Goal: Information Seeking & Learning: Learn about a topic

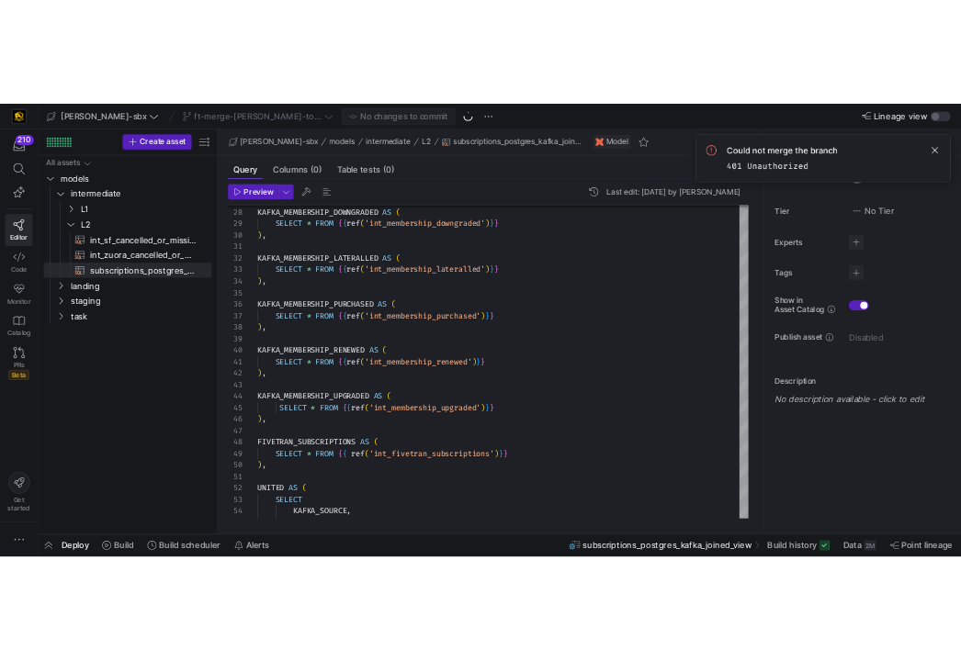
scroll to position [83, 13]
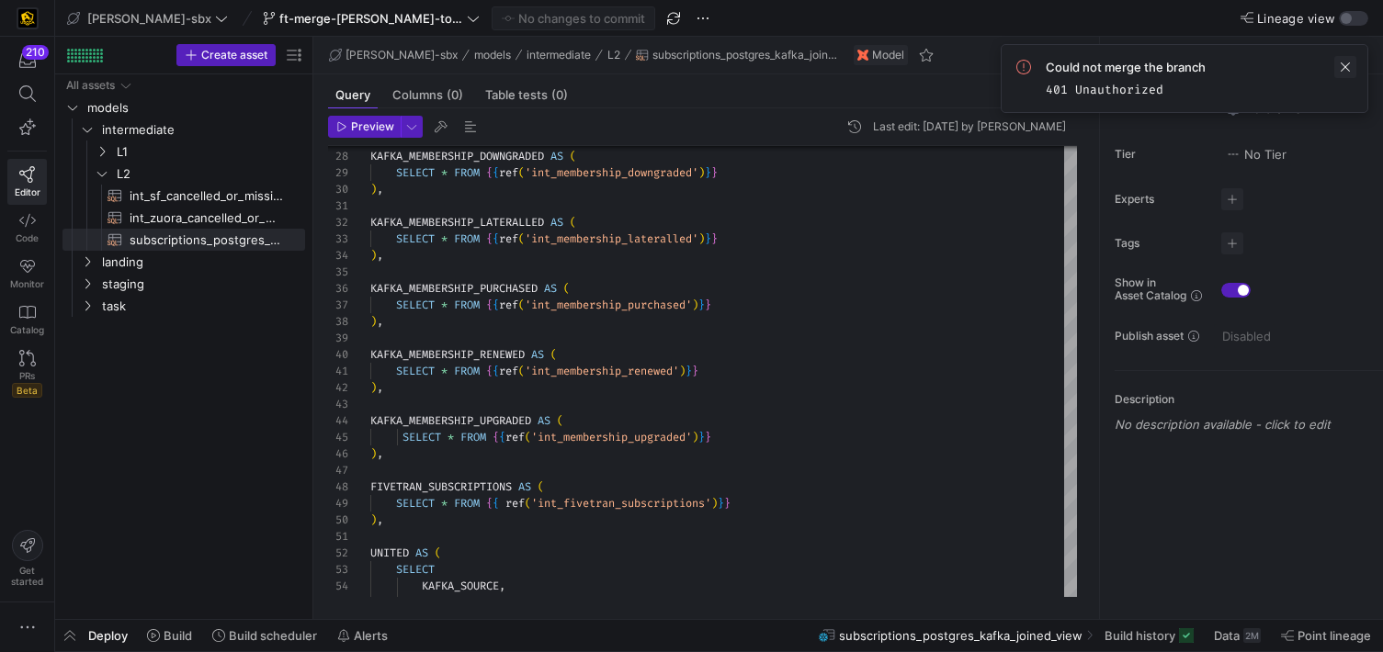
click at [1345, 60] on span at bounding box center [1345, 67] width 22 height 22
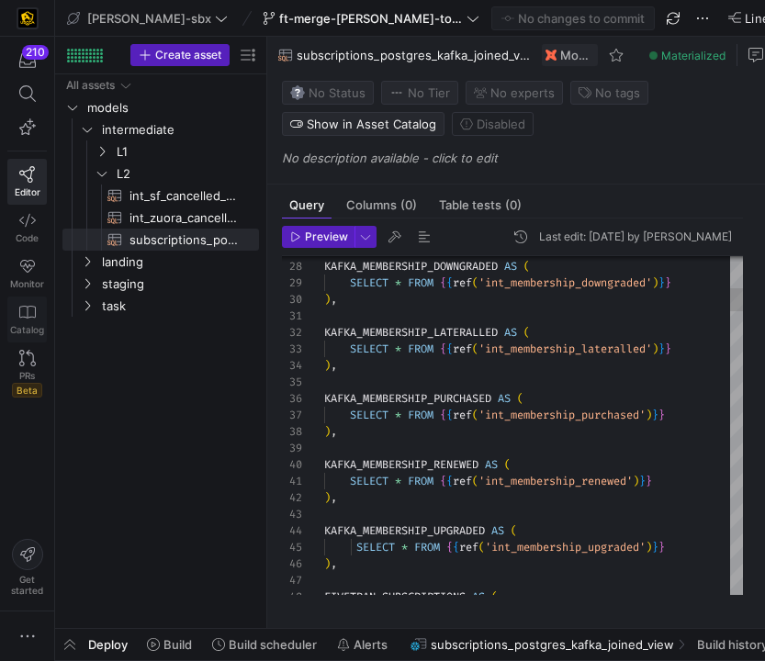
drag, startPoint x: 312, startPoint y: 275, endPoint x: 12, endPoint y: 299, distance: 301.3
click at [12, 298] on as-split "210 Editor Code Monitor Catalog PRs Beta Get started [PERSON_NAME]-sbx ft-merge…" at bounding box center [382, 330] width 765 height 661
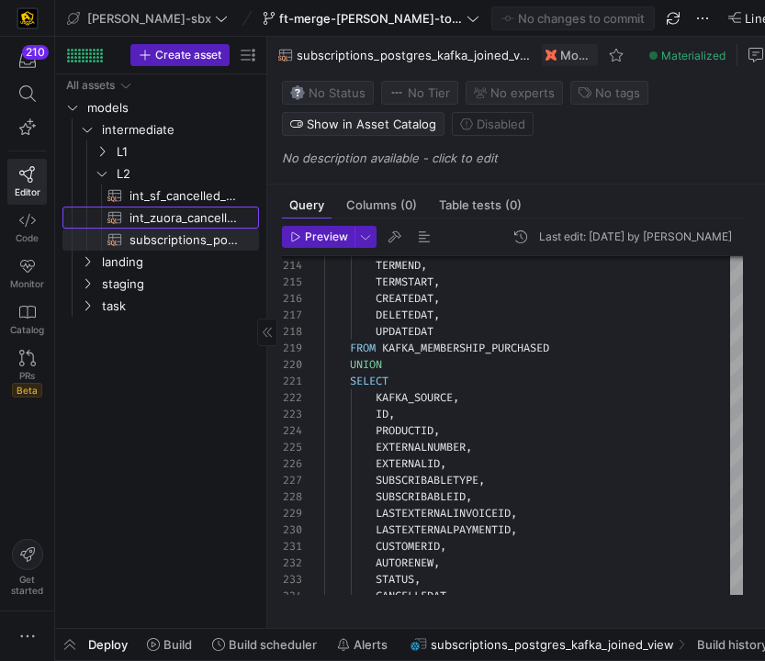
click at [177, 213] on span "int_zuora_cancelled_or_missing_check​​​​​​​​​​" at bounding box center [184, 218] width 108 height 21
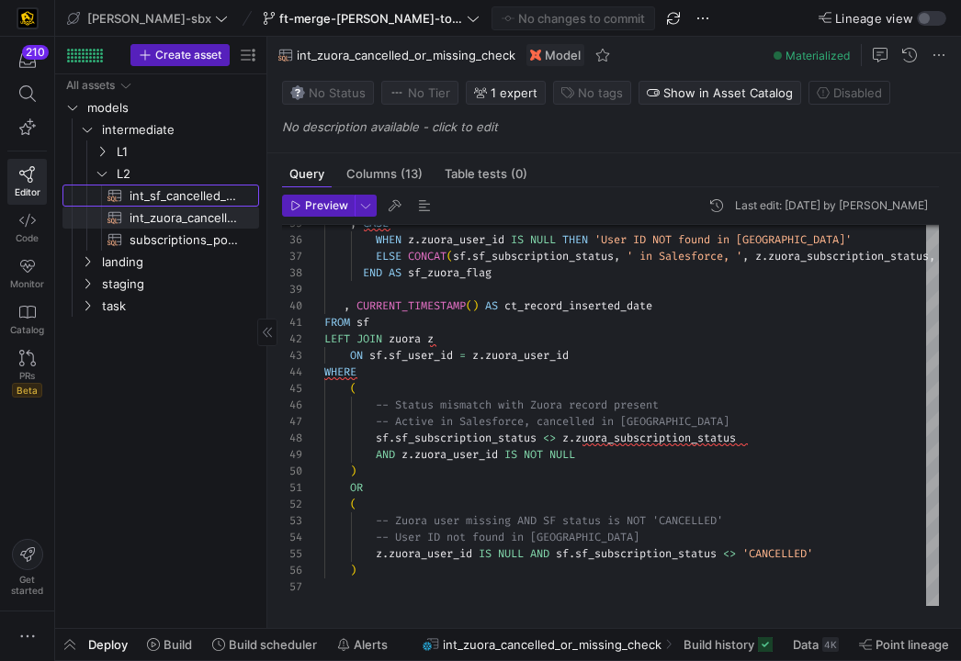
click at [152, 196] on span "int_sf_cancelled_or_missing_check​​​​​​​​​​" at bounding box center [184, 196] width 108 height 21
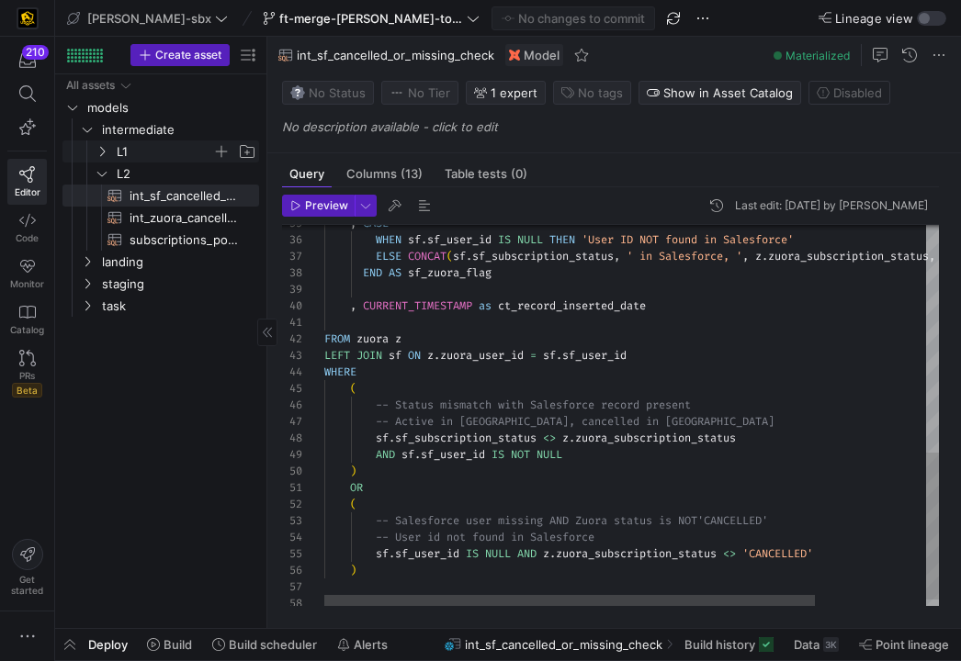
click at [121, 159] on span "L1" at bounding box center [165, 151] width 96 height 21
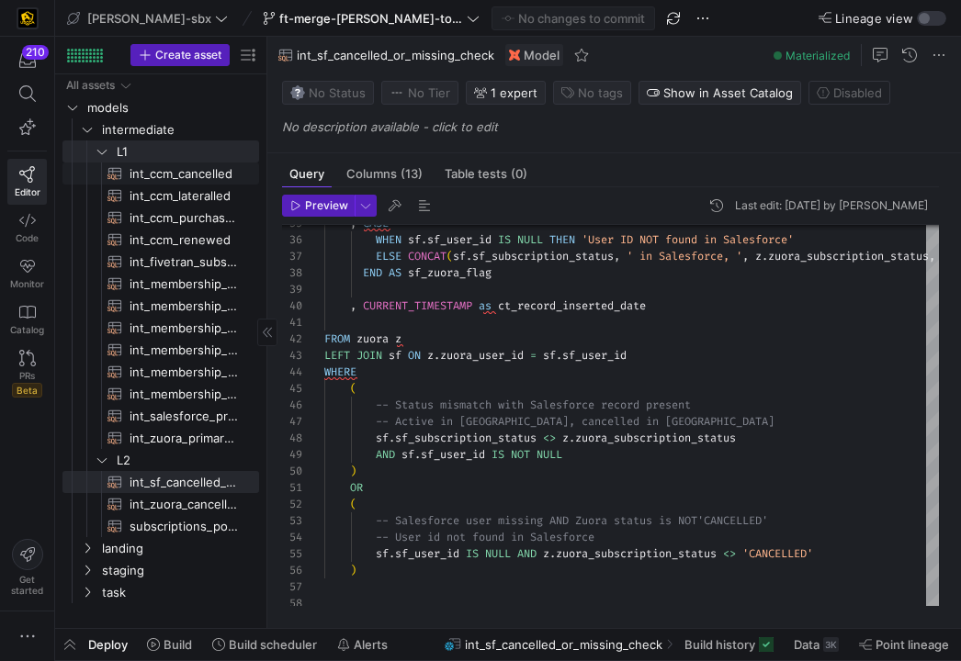
click at [137, 198] on span "int_ccm_lateralled​​​​​​​​​​" at bounding box center [184, 196] width 108 height 21
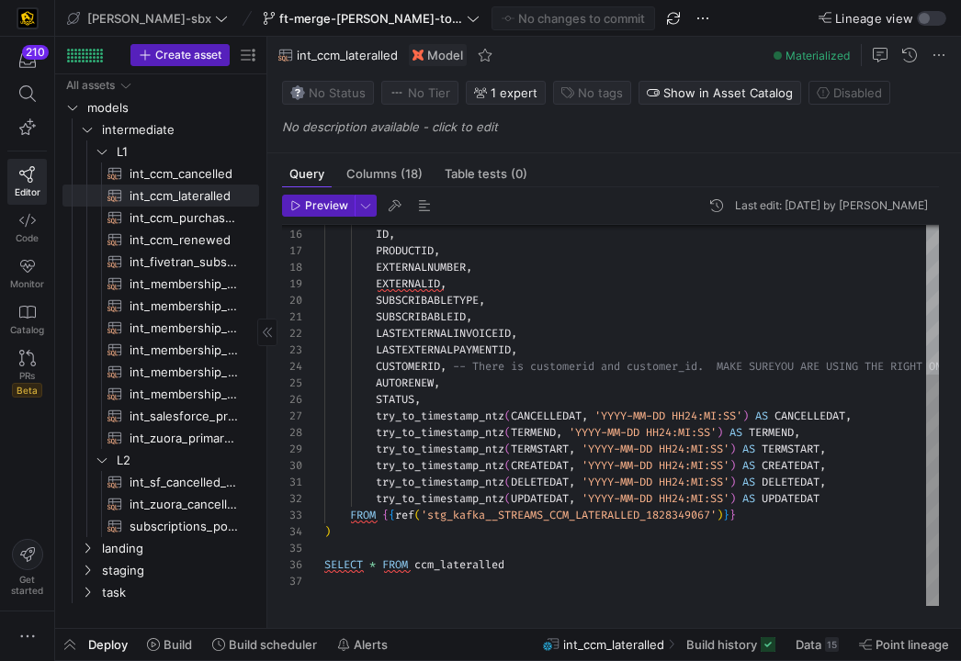
click at [143, 263] on span "int_fivetran_subscriptions​​​​​​​​​​" at bounding box center [184, 262] width 108 height 21
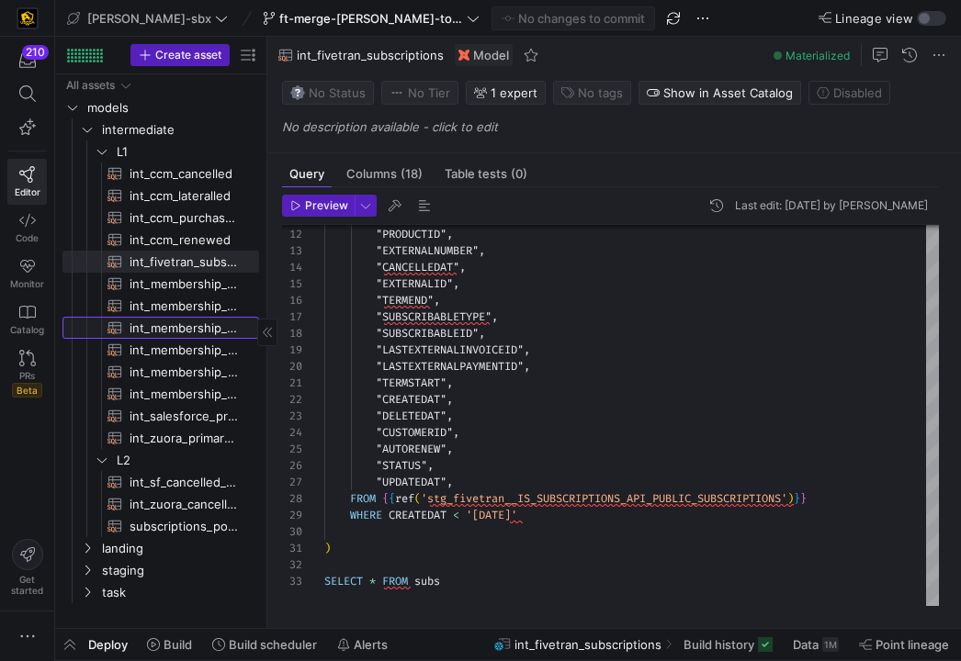
click at [149, 333] on span "int_membership_lateralled​​​​​​​​​​" at bounding box center [184, 328] width 108 height 21
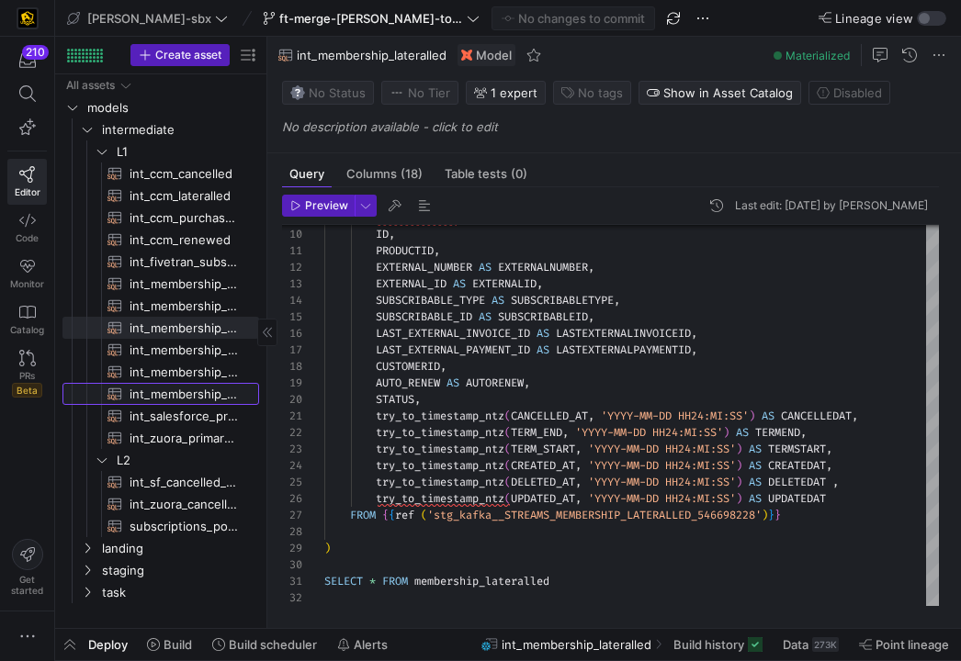
click at [166, 383] on link "int_membership_upgraded​​​​​​​​​​" at bounding box center [160, 394] width 197 height 22
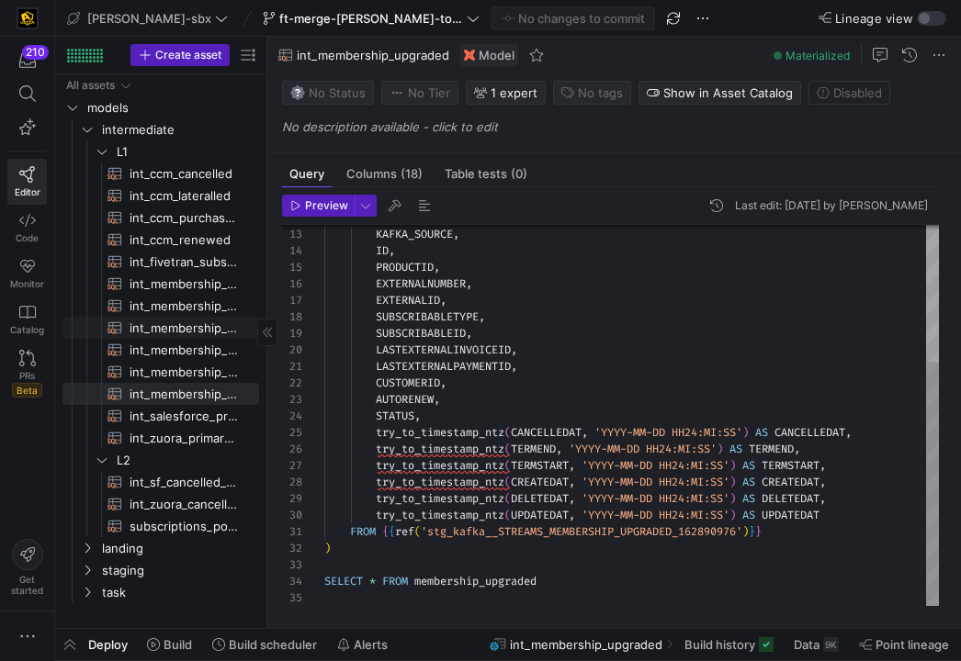
click at [173, 329] on span "int_membership_lateralled​​​​​​​​​​" at bounding box center [184, 328] width 108 height 21
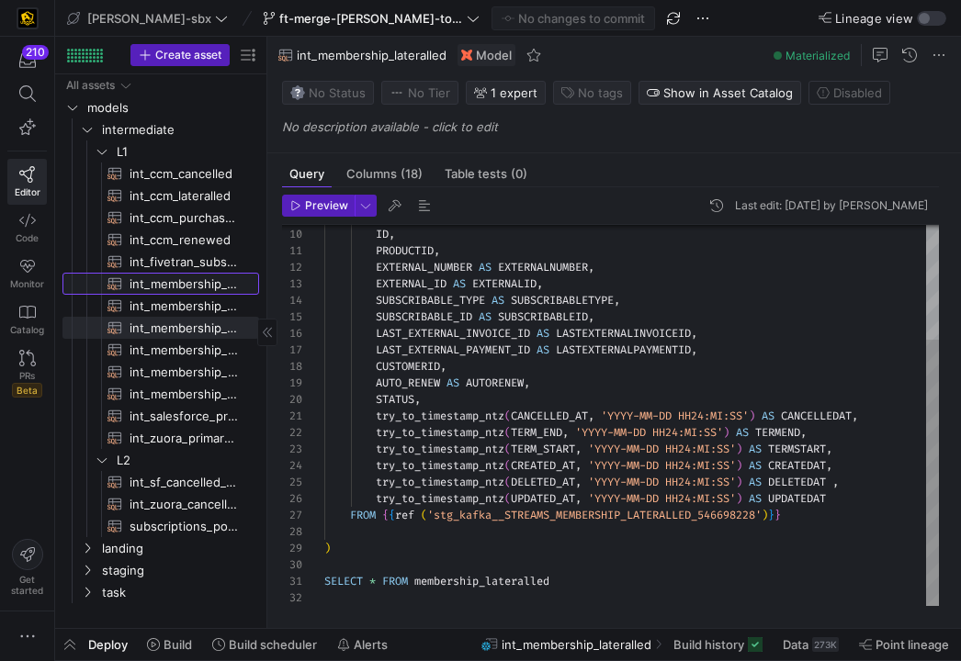
click at [177, 277] on span "int_membership_cancelled​​​​​​​​​​" at bounding box center [184, 284] width 108 height 21
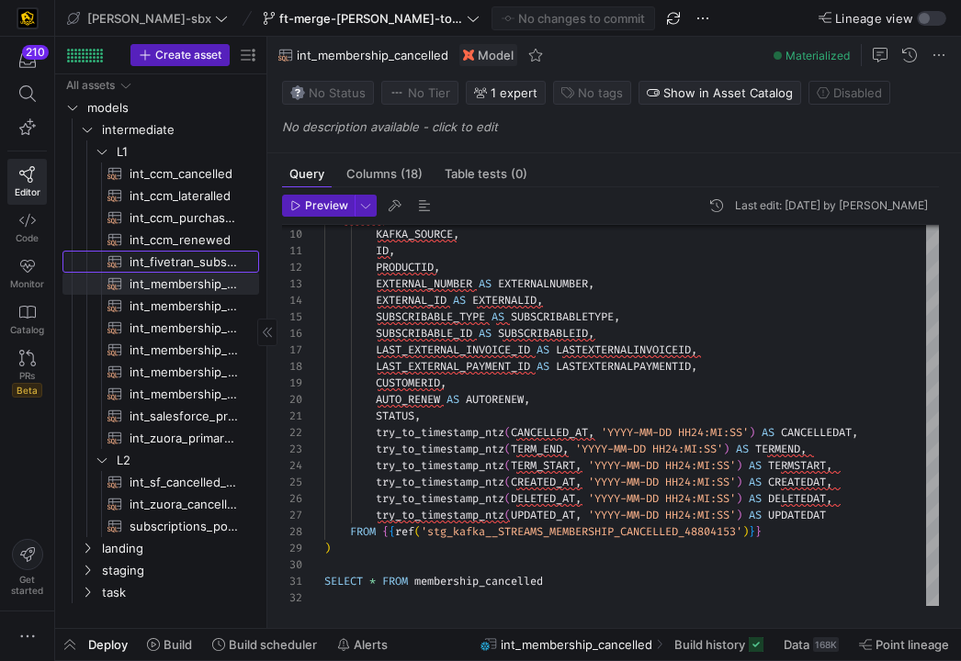
click at [178, 266] on span "int_fivetran_subscriptions​​​​​​​​​​" at bounding box center [184, 262] width 108 height 21
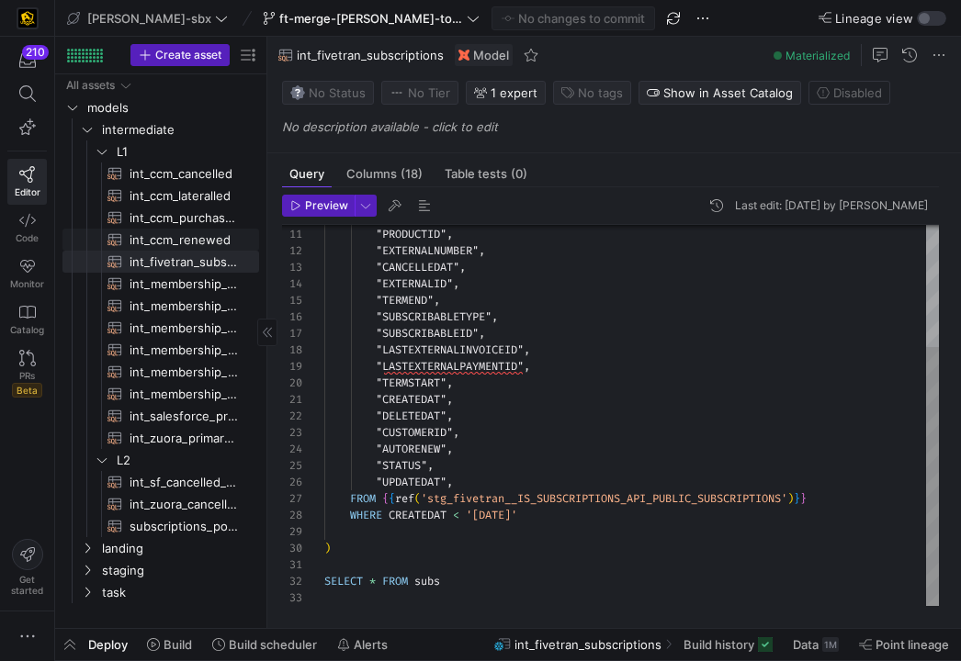
click at [177, 231] on span "int_ccm_renewed​​​​​​​​​​" at bounding box center [184, 240] width 108 height 21
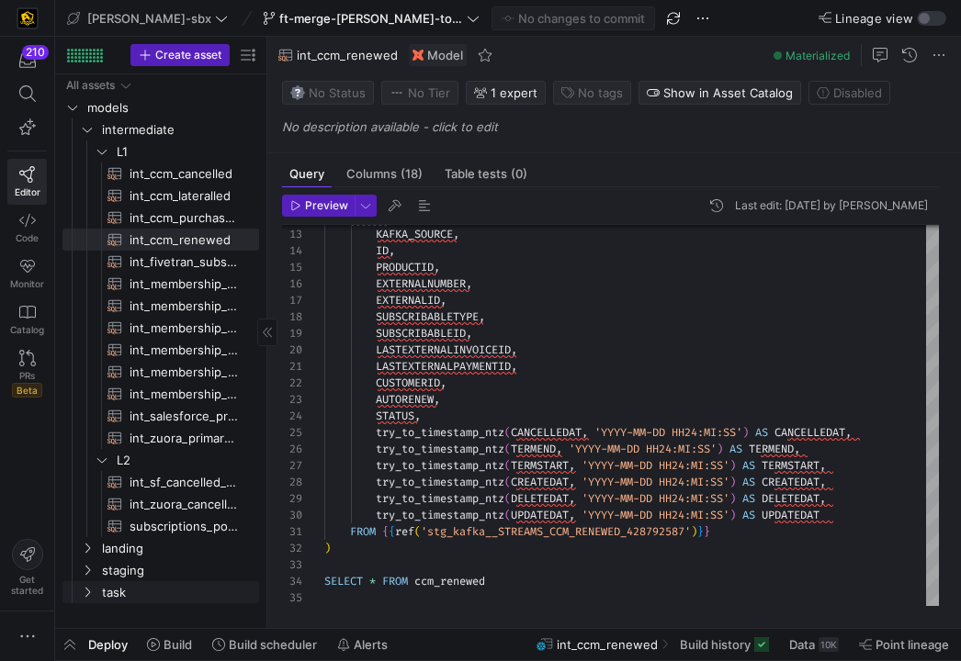
click at [129, 581] on link "task" at bounding box center [160, 592] width 197 height 22
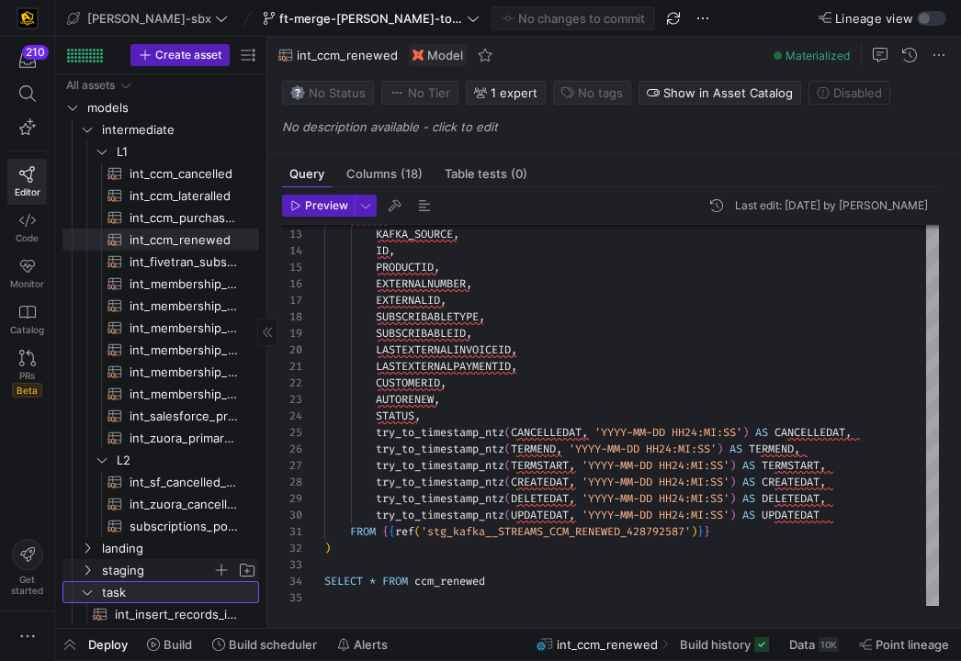
scroll to position [5, 0]
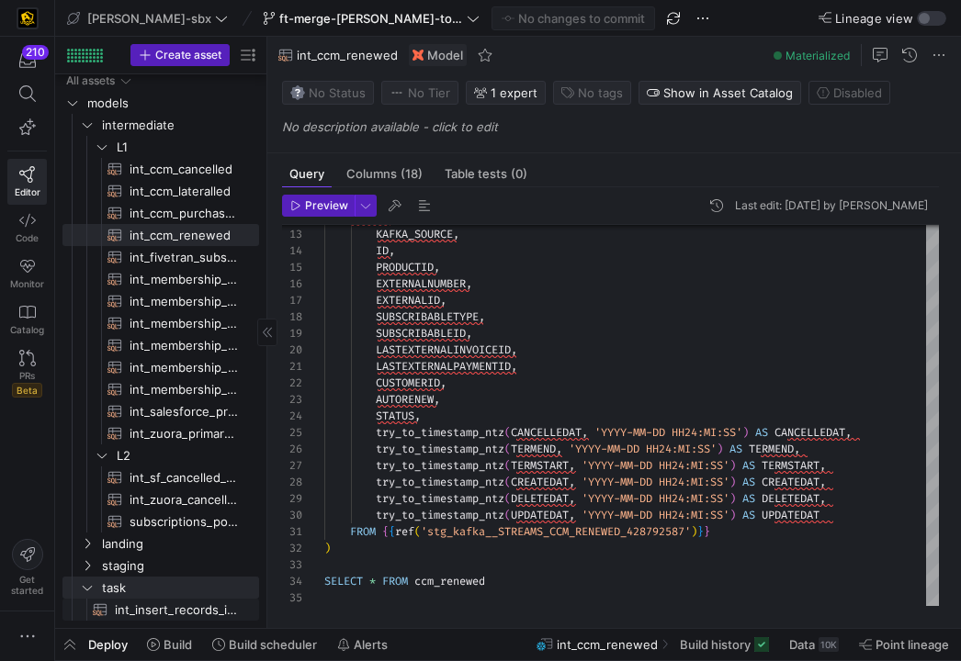
click at [145, 620] on link "int_insert_records_into_zuora_vs_salesforce​​​​​​​​​​" at bounding box center [160, 610] width 197 height 22
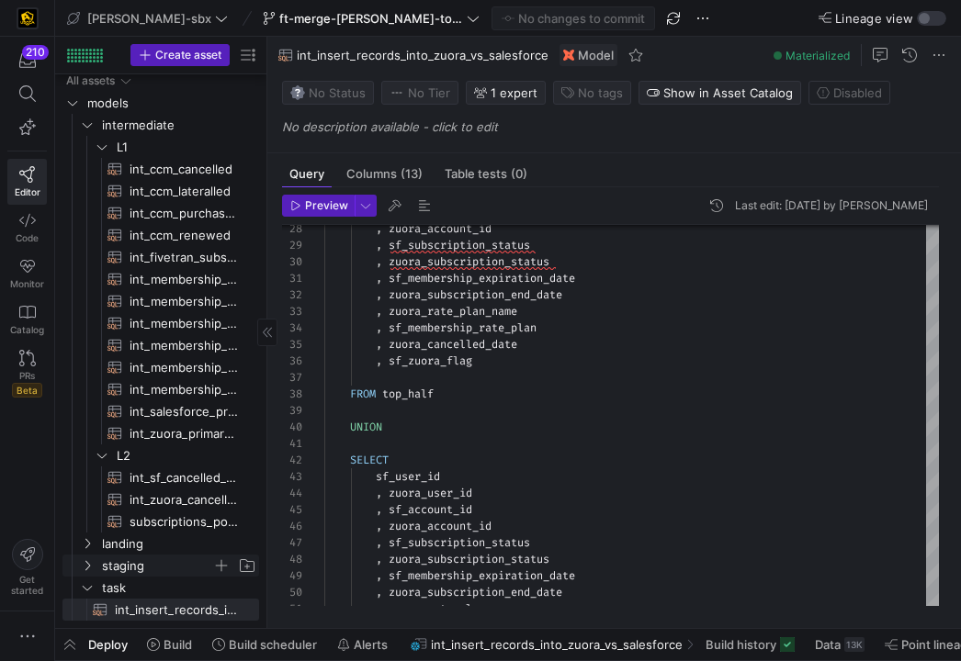
click at [163, 559] on span "staging" at bounding box center [157, 566] width 110 height 21
click at [152, 543] on span "landing" at bounding box center [157, 544] width 110 height 21
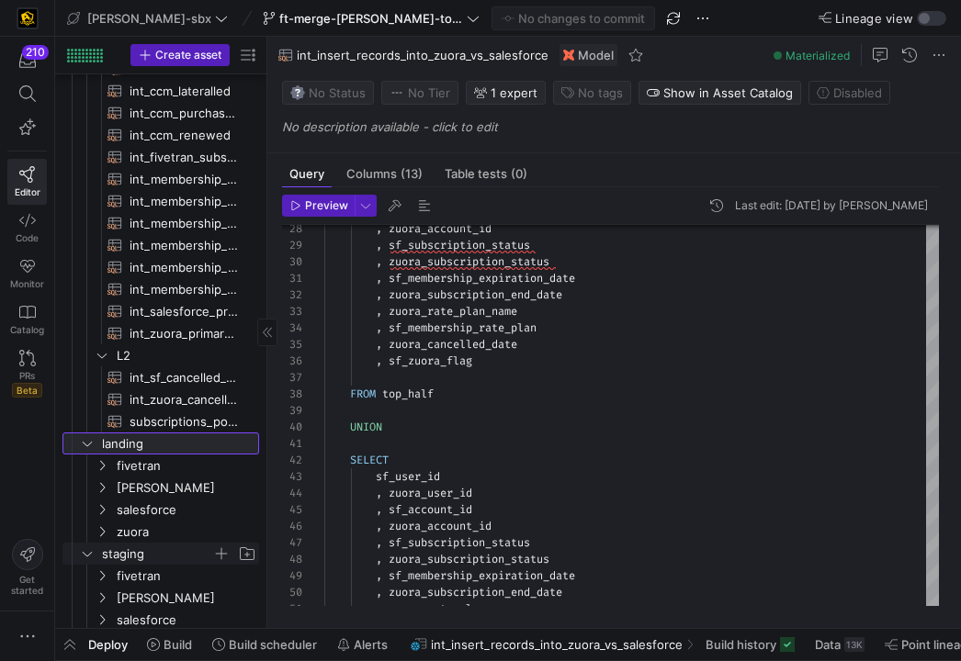
scroll to position [174, 0]
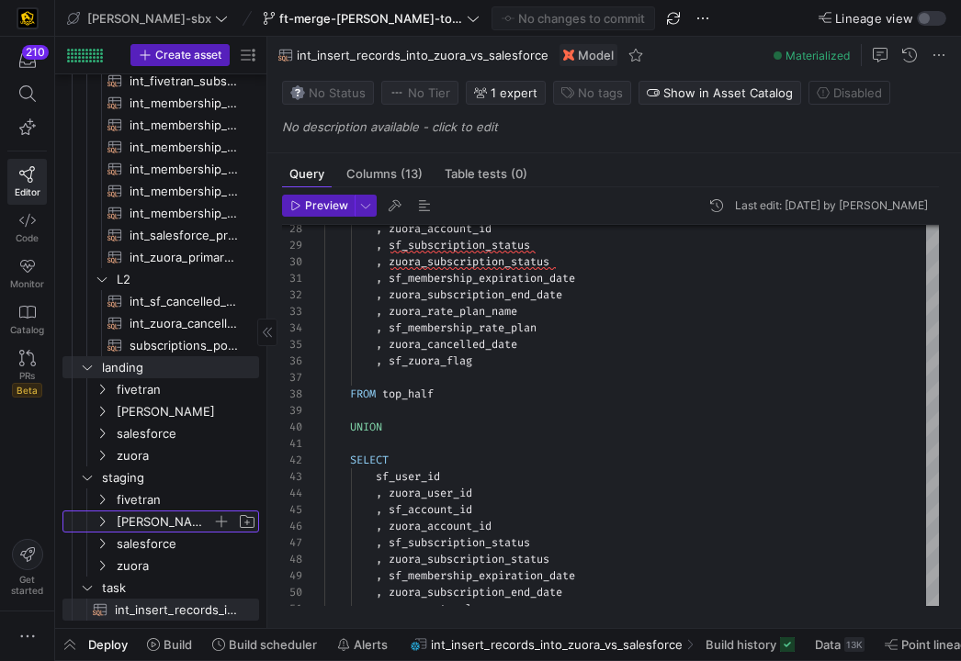
click at [152, 523] on span "[PERSON_NAME]" at bounding box center [165, 522] width 96 height 21
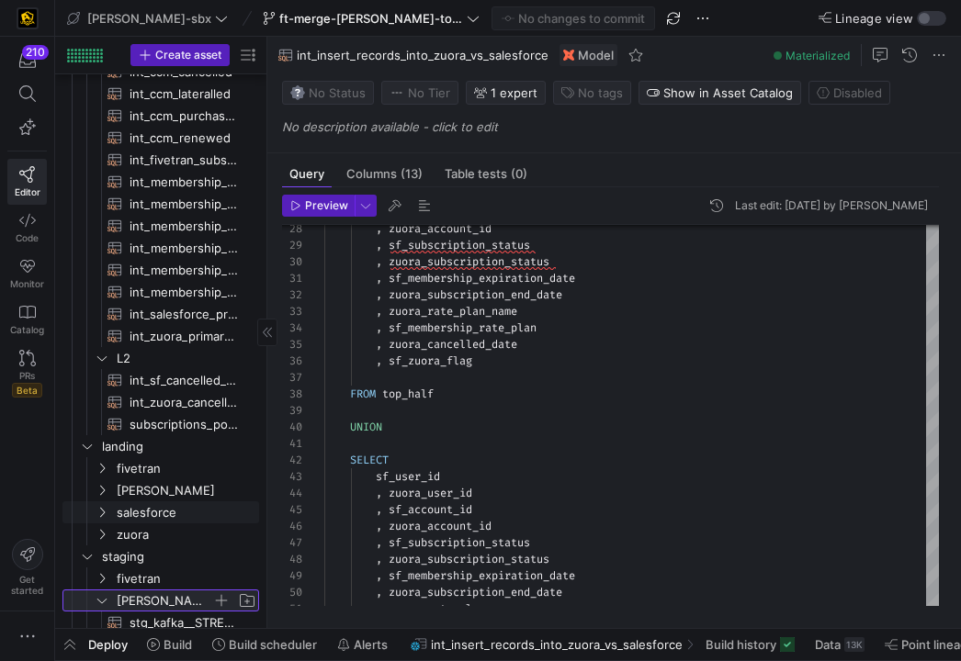
scroll to position [88, 0]
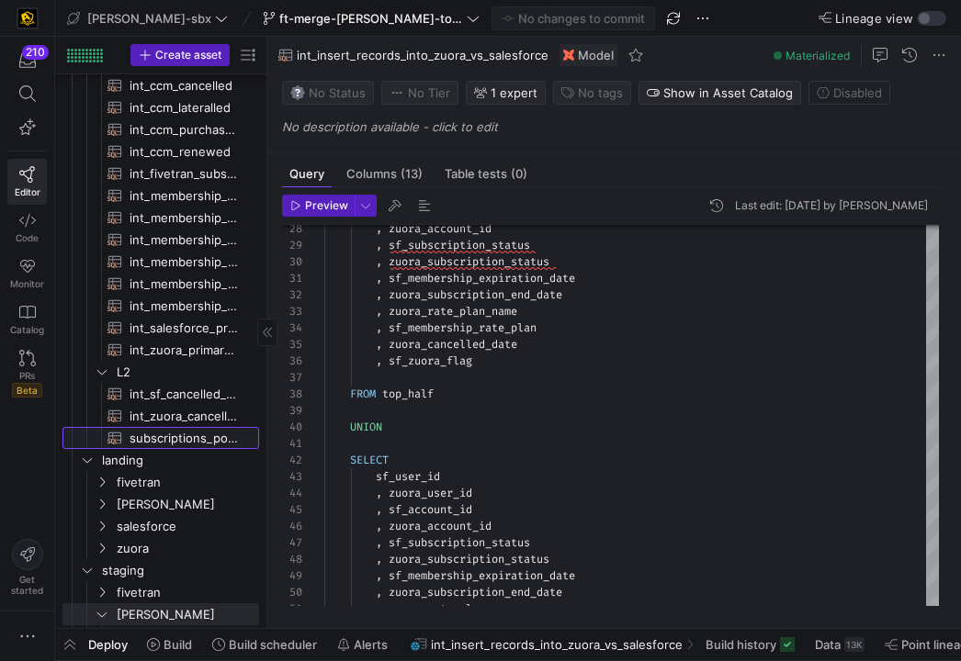
click at [164, 433] on span "subscriptions_postgres_kafka_joined_view​​​​​​​​​​" at bounding box center [184, 438] width 108 height 21
type textarea "{{config (tags=["kafka_joined_view"])}} {{config(materialized = 'table')}} WITH…"
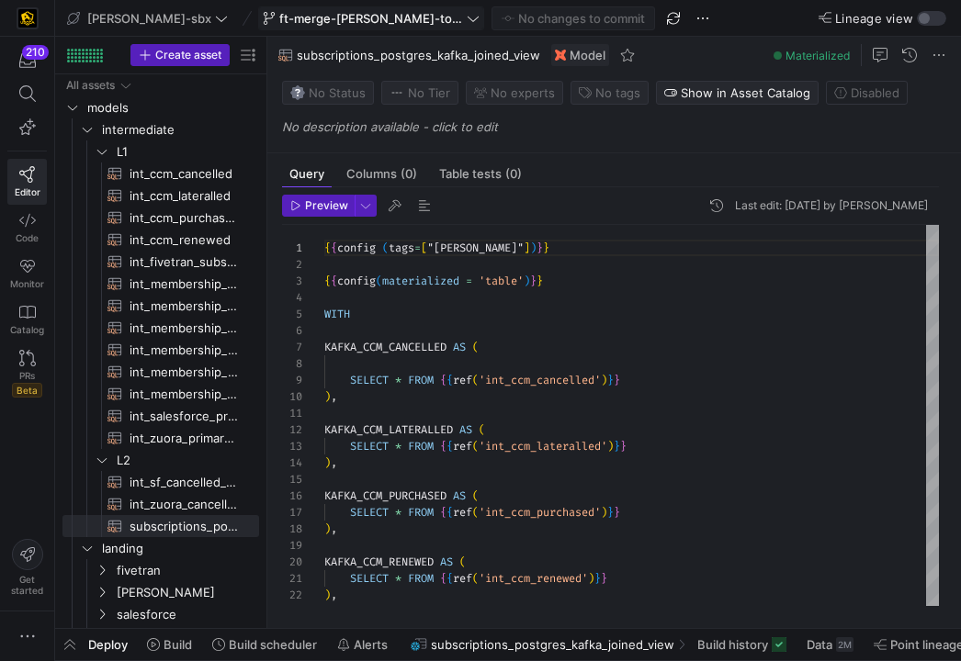
click at [288, 16] on span "ft-merge-[PERSON_NAME]-to-main-08282025" at bounding box center [371, 18] width 184 height 15
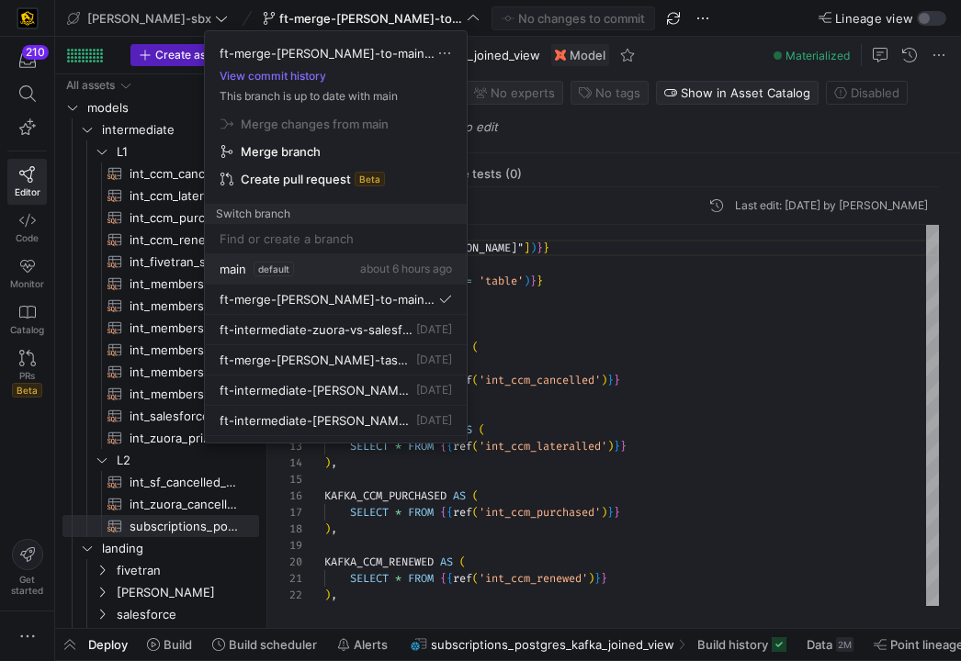
click at [254, 263] on y42-badge "default" at bounding box center [274, 269] width 40 height 15
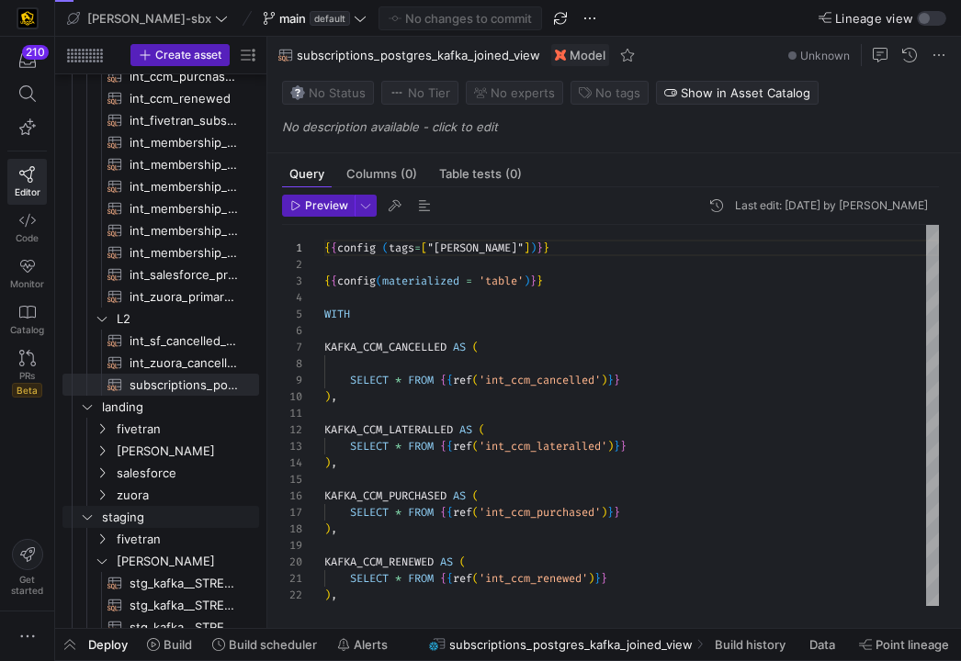
scroll to position [394, 0]
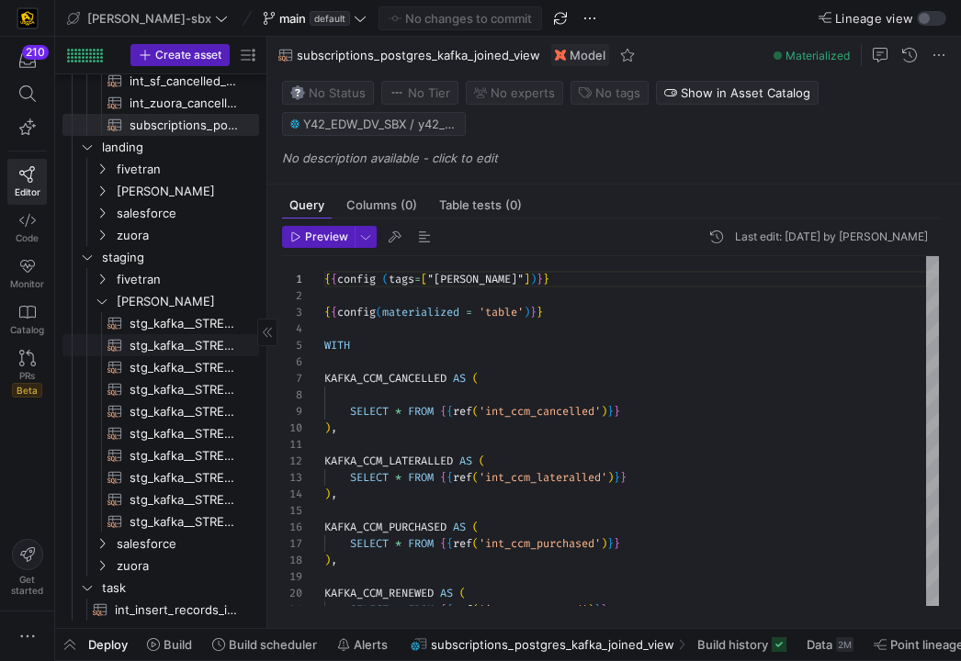
click at [152, 355] on span "stg_kafka__STREAMS_CCM_LATERALLED_1828349067​​​​​​​​​​" at bounding box center [184, 345] width 108 height 21
type textarea "{{ config( tags=["kafka_joined_view"] ) }} with j as ( select record_metadata a…"
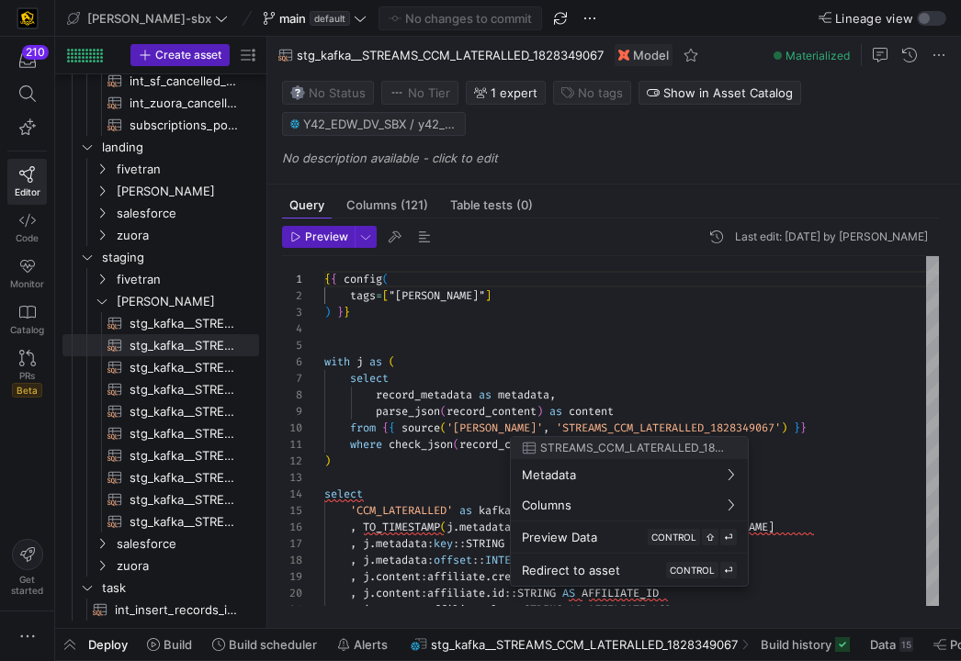
click at [598, 355] on div at bounding box center [480, 330] width 961 height 661
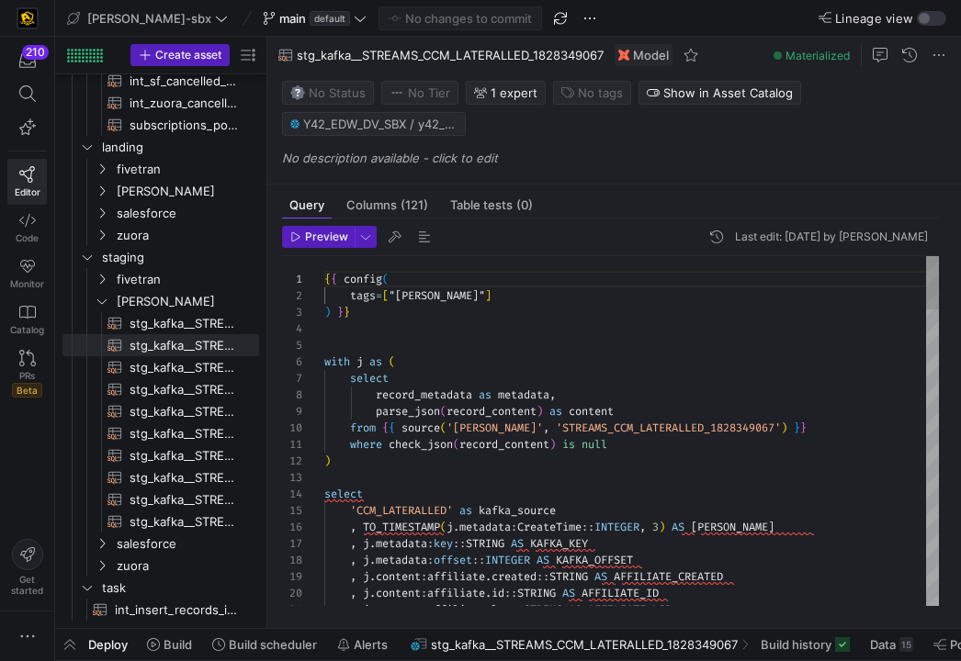
scroll to position [66, 0]
click at [322, 280] on div "1" at bounding box center [303, 279] width 42 height 17
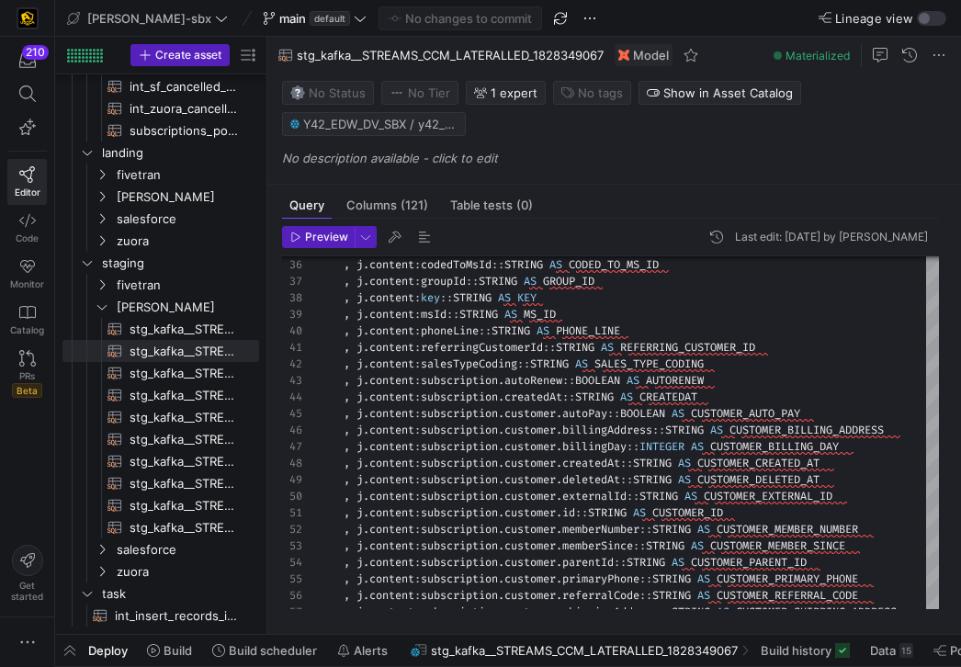
scroll to position [389, 0]
